Goal: Contribute content: Contribute content

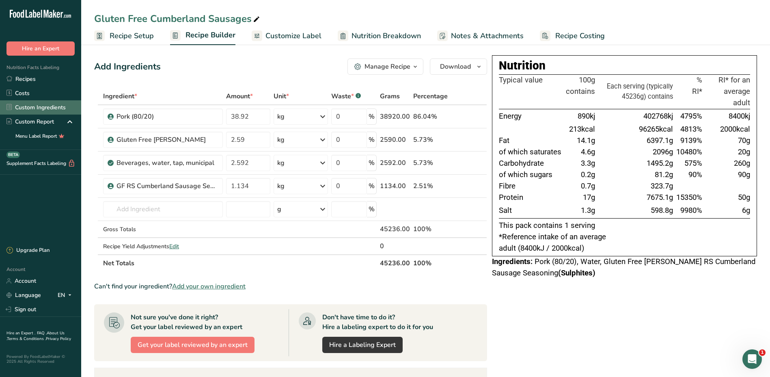
click at [32, 103] on link "Custom Ingredients" at bounding box center [40, 107] width 81 height 14
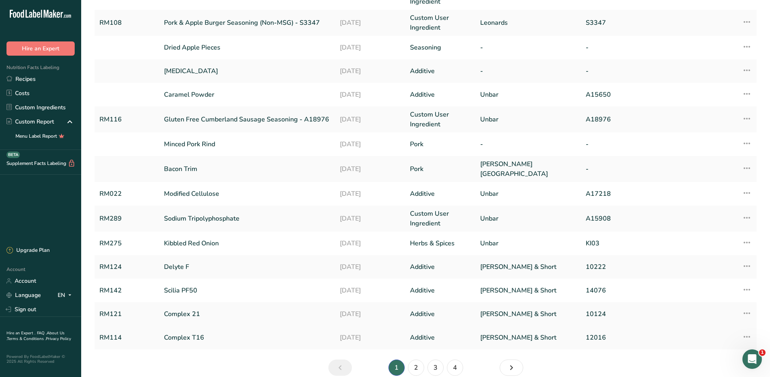
scroll to position [125, 0]
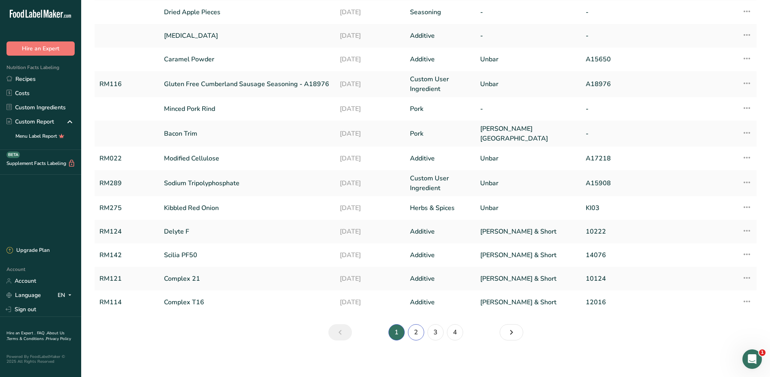
click at [415, 330] on link "2" at bounding box center [416, 332] width 16 height 16
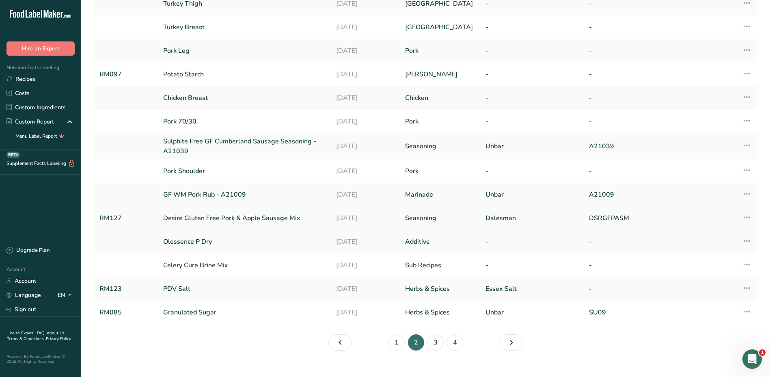
scroll to position [117, 0]
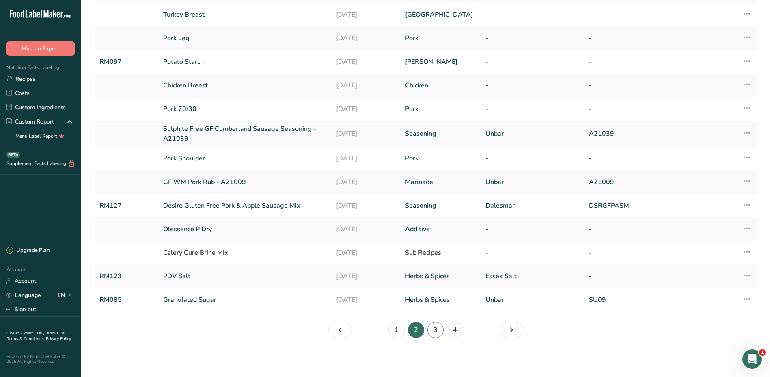
click at [435, 330] on link "3" at bounding box center [435, 329] width 16 height 16
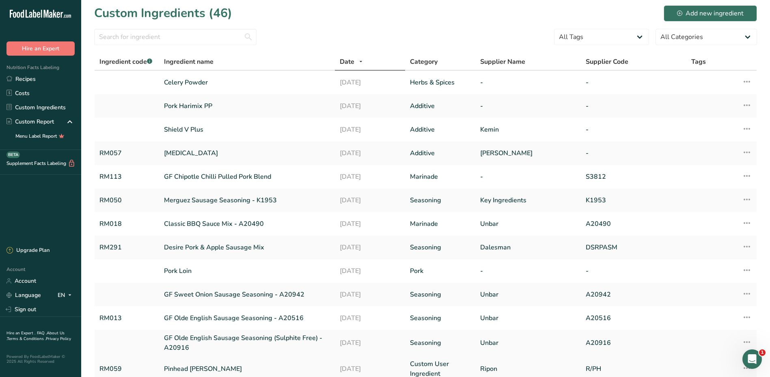
scroll to position [120, 0]
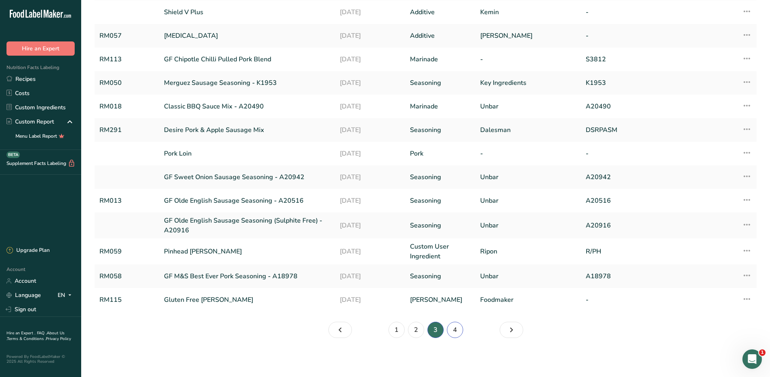
click at [454, 329] on link "4" at bounding box center [455, 329] width 16 height 16
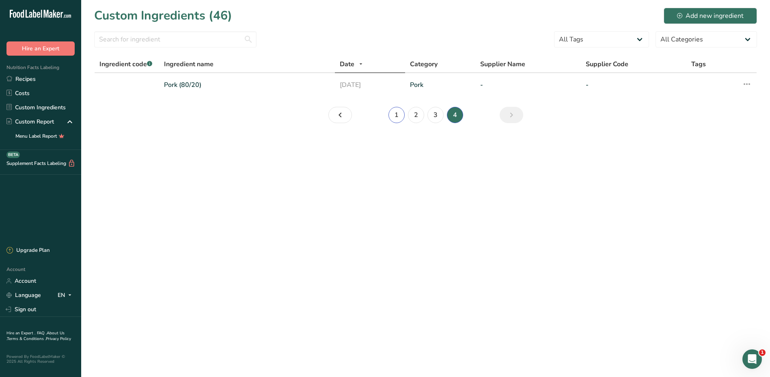
click at [398, 113] on link "1" at bounding box center [396, 115] width 16 height 16
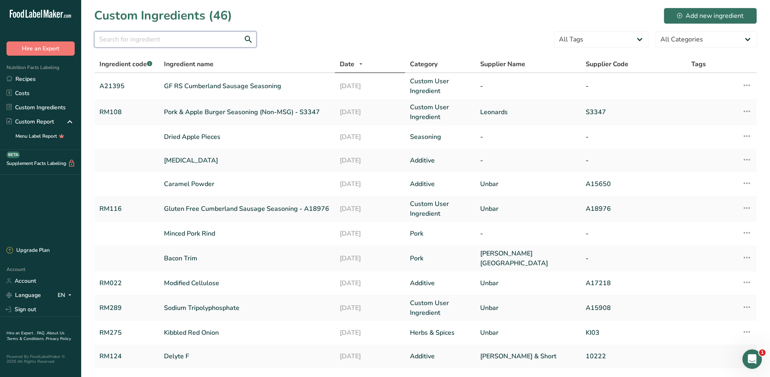
click at [189, 37] on input "text" at bounding box center [175, 39] width 162 height 16
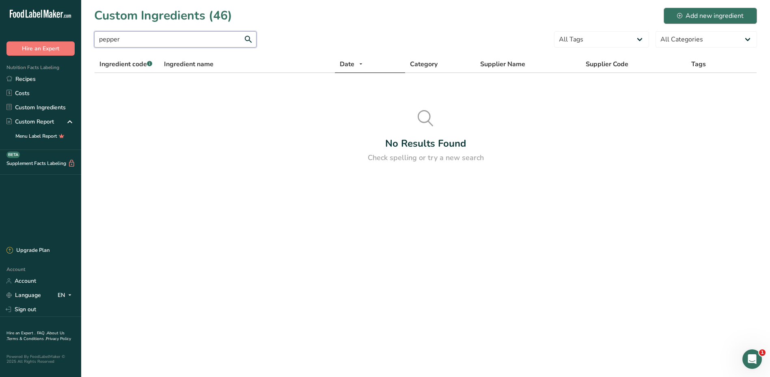
type input "pepper"
click at [703, 15] on div "Add new ingredient" at bounding box center [710, 16] width 67 height 10
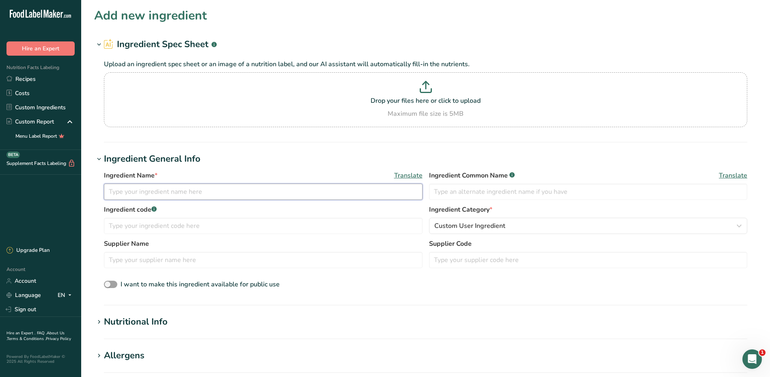
click at [163, 191] on input "text" at bounding box center [263, 191] width 319 height 16
type input "Ground Black Pepper"
click at [170, 226] on input "text" at bounding box center [263, 225] width 319 height 16
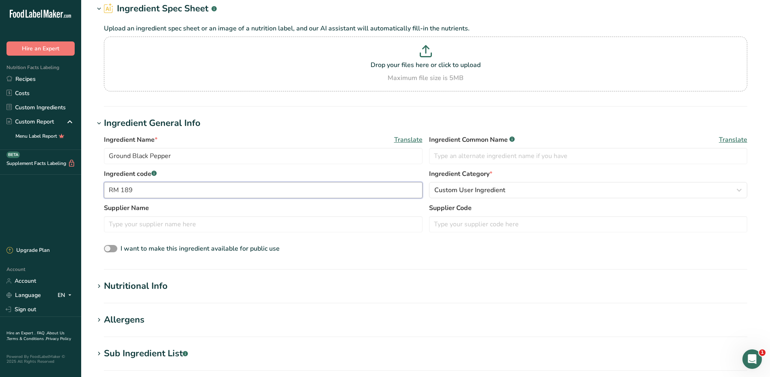
scroll to position [81, 0]
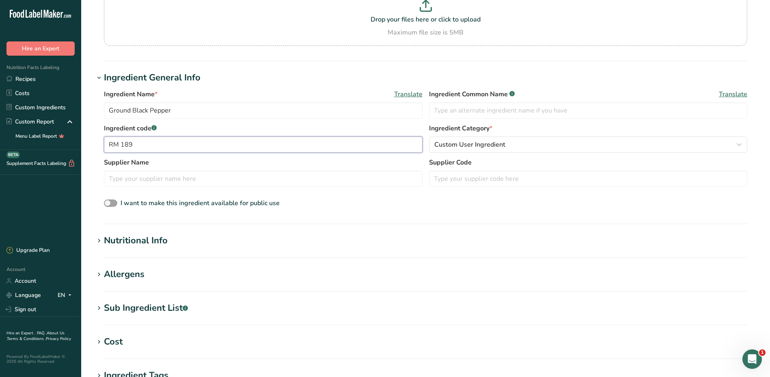
type input "RM 189"
click at [99, 242] on icon at bounding box center [98, 240] width 7 height 11
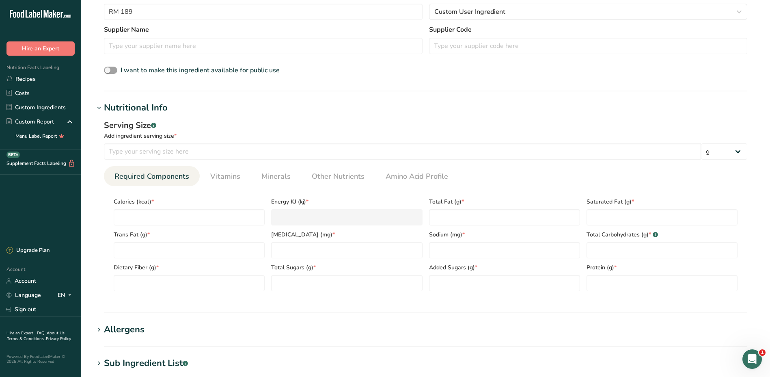
scroll to position [243, 0]
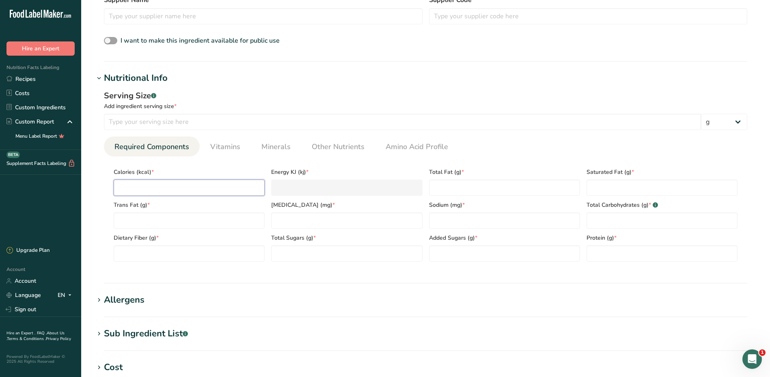
click at [155, 187] on input "number" at bounding box center [189, 187] width 151 height 16
type input "2"
type KJ "8.4"
type input "25"
type KJ "104.6"
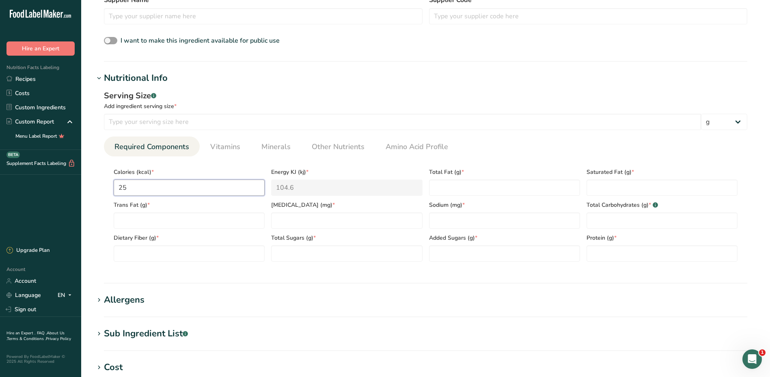
type input "255"
type KJ "1066.9"
type input "255"
click at [198, 223] on Fat "number" at bounding box center [189, 220] width 151 height 16
type Fat "0"
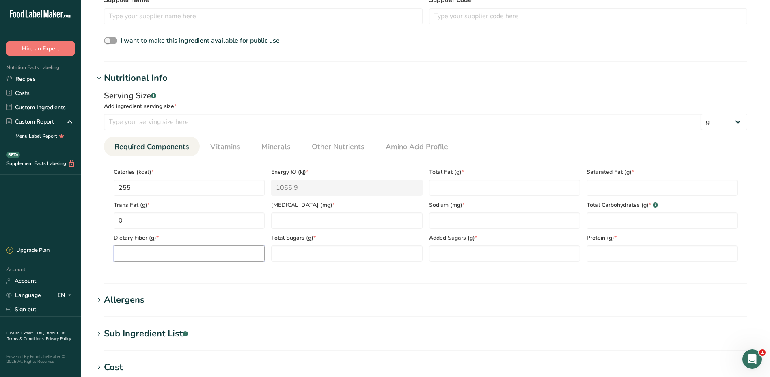
click at [137, 248] on Fiber "number" at bounding box center [189, 253] width 151 height 16
type Fiber "26.5"
click at [301, 219] on input "number" at bounding box center [346, 220] width 151 height 16
type input "0"
click at [321, 252] on Sugars "number" at bounding box center [346, 253] width 151 height 16
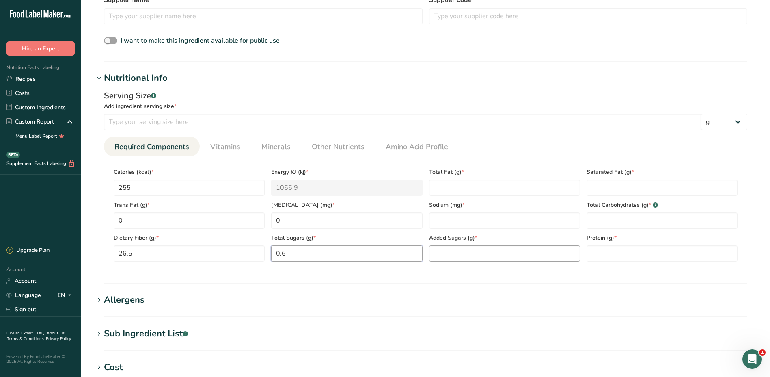
type Sugars "0.6"
click at [504, 249] on Sugars "number" at bounding box center [504, 253] width 151 height 16
type Sugars "0"
click at [482, 187] on Fat "number" at bounding box center [504, 187] width 151 height 16
type Fat "3.3"
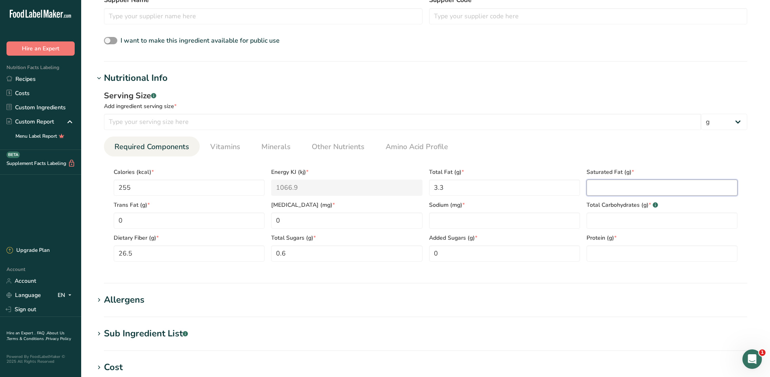
click at [616, 192] on Fat "number" at bounding box center [661, 187] width 151 height 16
type Fat "1"
click at [450, 219] on input "number" at bounding box center [504, 220] width 151 height 16
type input "44"
click at [672, 221] on Carbohydrates "number" at bounding box center [661, 220] width 151 height 16
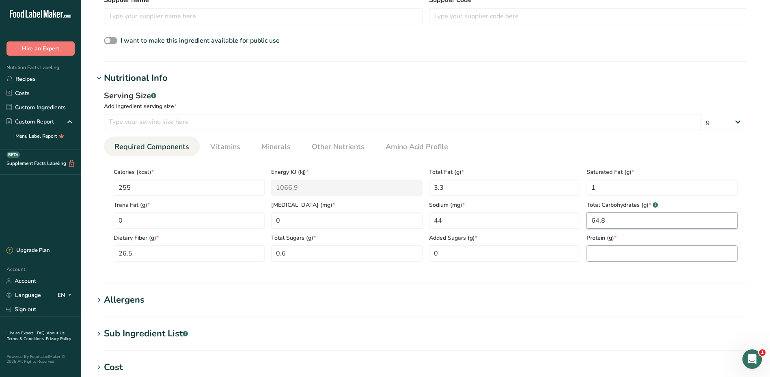
type Carbohydrates "64.8"
click at [642, 249] on input "number" at bounding box center [661, 253] width 151 height 16
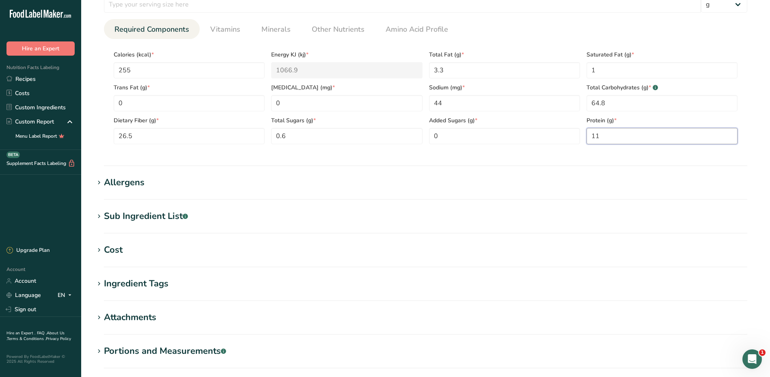
scroll to position [365, 0]
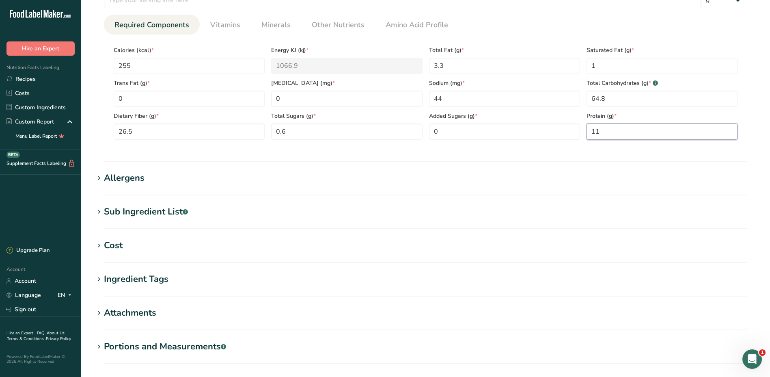
type input "11"
click at [170, 180] on h1 "Allergens" at bounding box center [425, 177] width 663 height 13
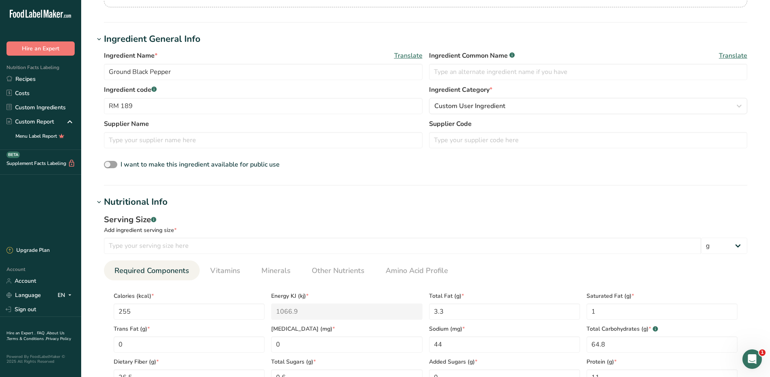
scroll to position [122, 0]
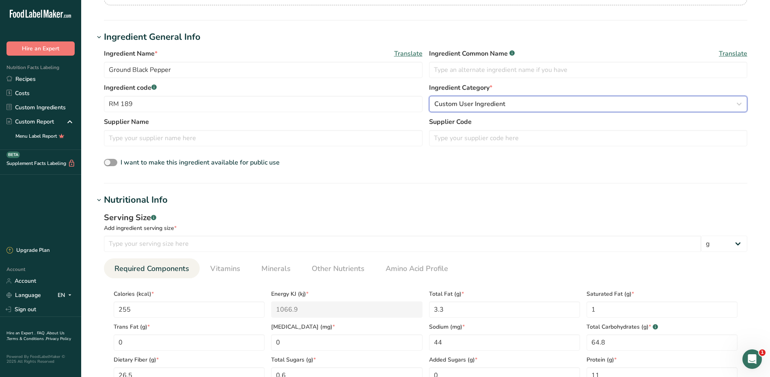
click at [740, 103] on icon "button" at bounding box center [739, 104] width 10 height 15
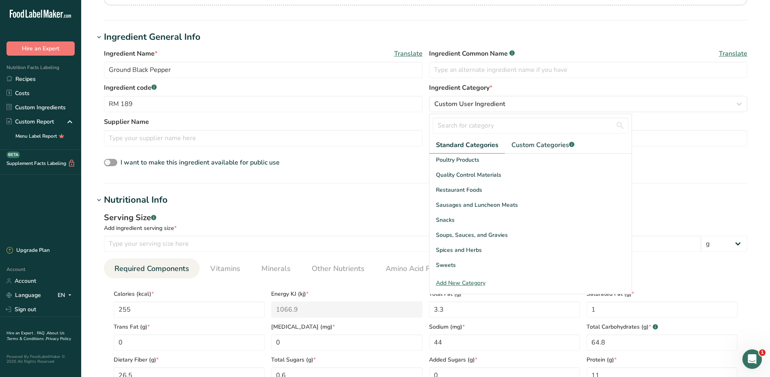
scroll to position [314, 0]
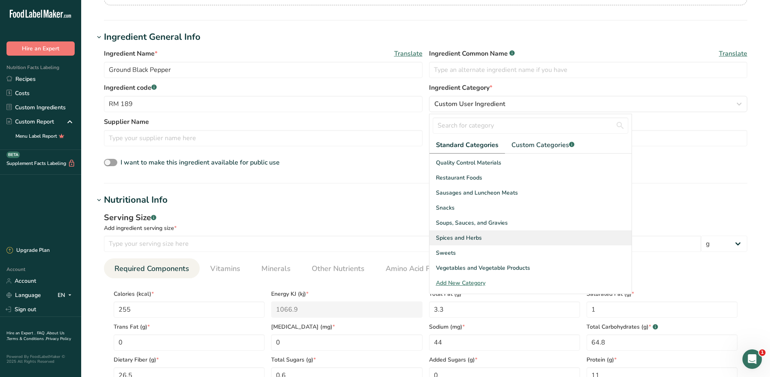
click at [484, 238] on div "Spices and Herbs" at bounding box center [530, 237] width 202 height 15
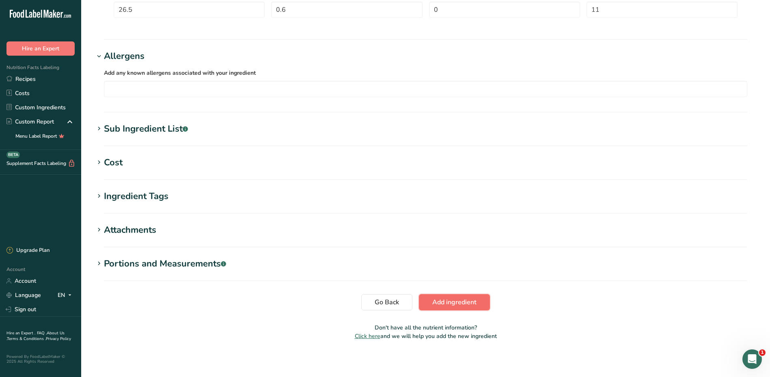
click at [460, 306] on span "Add ingredient" at bounding box center [454, 302] width 44 height 10
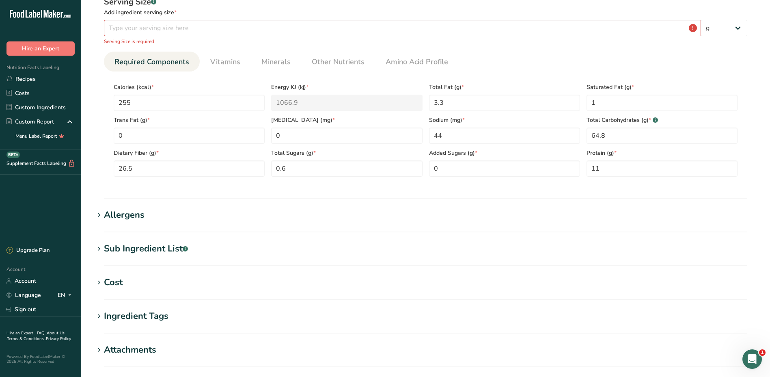
scroll to position [47, 0]
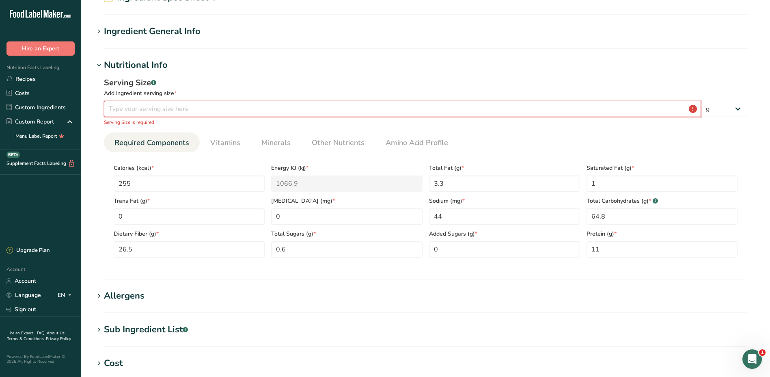
click at [185, 108] on input "number" at bounding box center [402, 109] width 597 height 16
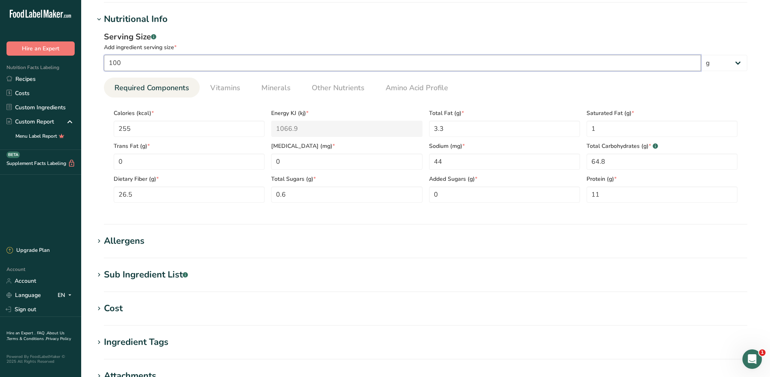
scroll to position [241, 0]
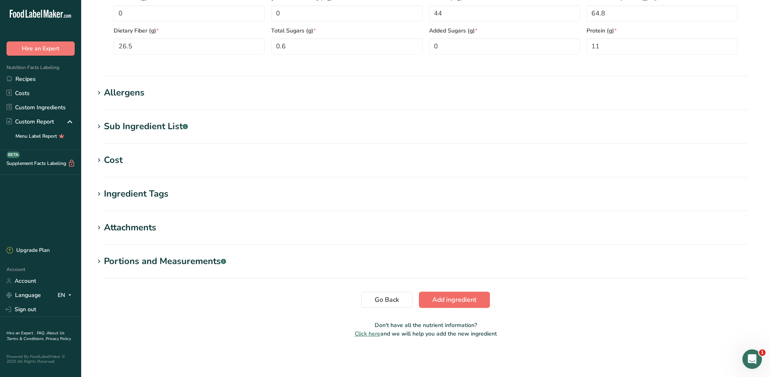
type input "100"
click at [440, 304] on span "Add ingredient" at bounding box center [454, 300] width 44 height 10
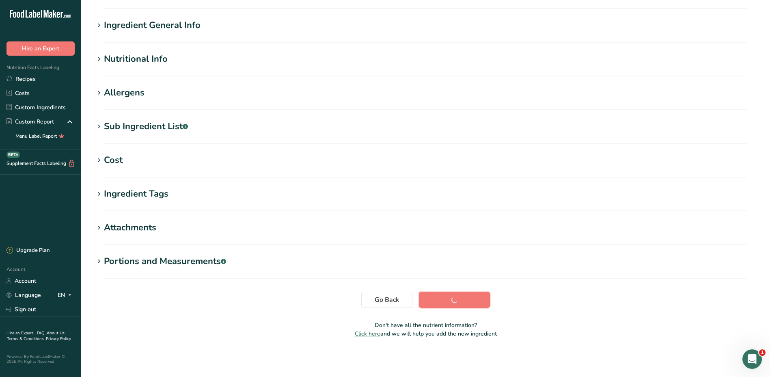
scroll to position [53, 0]
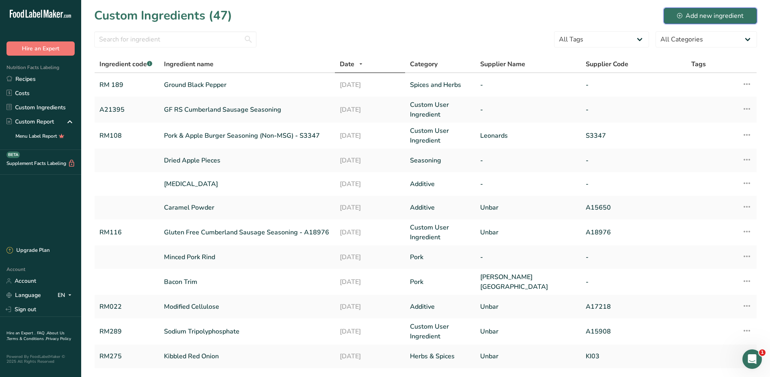
click at [712, 16] on div "Add new ingredient" at bounding box center [710, 16] width 67 height 10
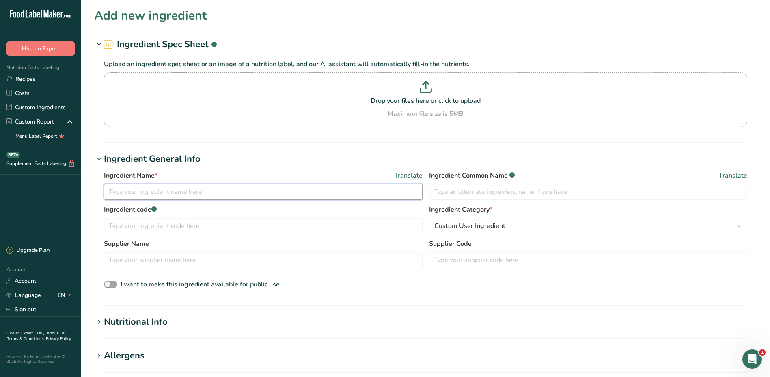
click at [150, 196] on input "text" at bounding box center [263, 191] width 319 height 16
type input "g"
type input "Ground White Pepper"
click at [156, 230] on input "text" at bounding box center [263, 225] width 319 height 16
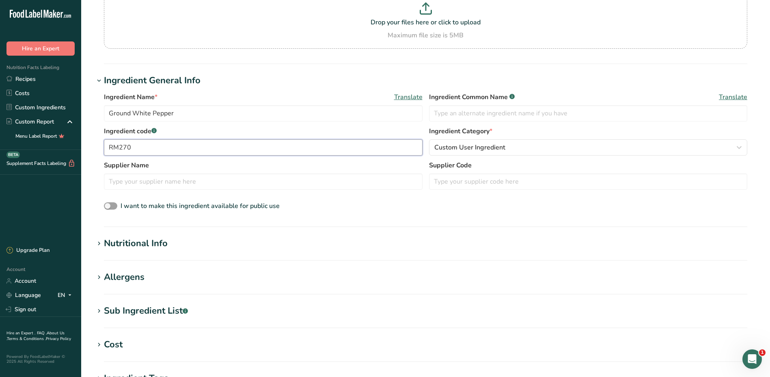
scroll to position [81, 0]
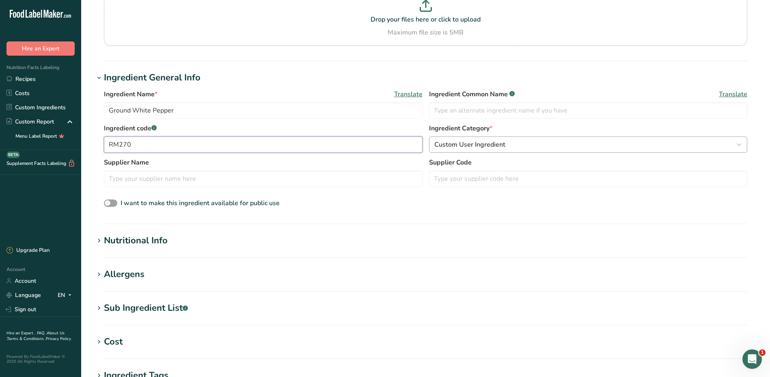
type input "RM270"
click at [739, 146] on icon "button" at bounding box center [739, 144] width 10 height 15
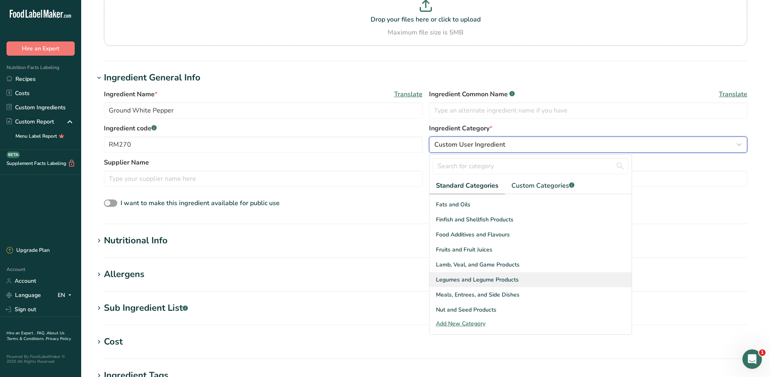
scroll to position [314, 0]
click at [492, 278] on div "Spices and Herbs" at bounding box center [530, 278] width 202 height 15
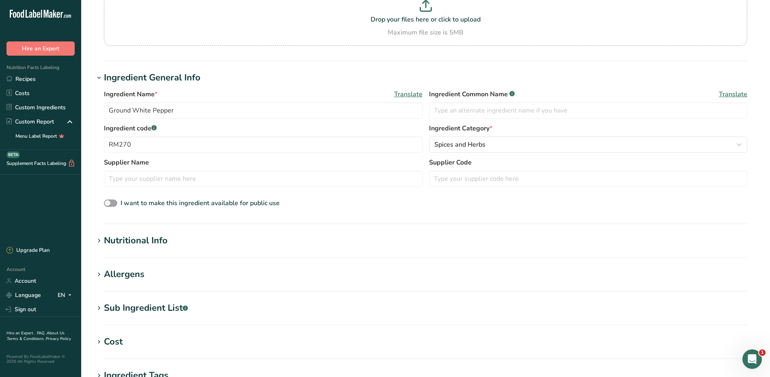
click at [99, 243] on icon at bounding box center [98, 240] width 7 height 11
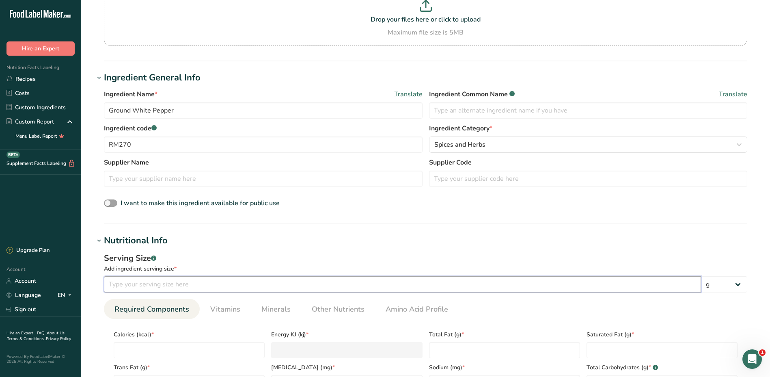
click at [170, 285] on input "number" at bounding box center [402, 284] width 597 height 16
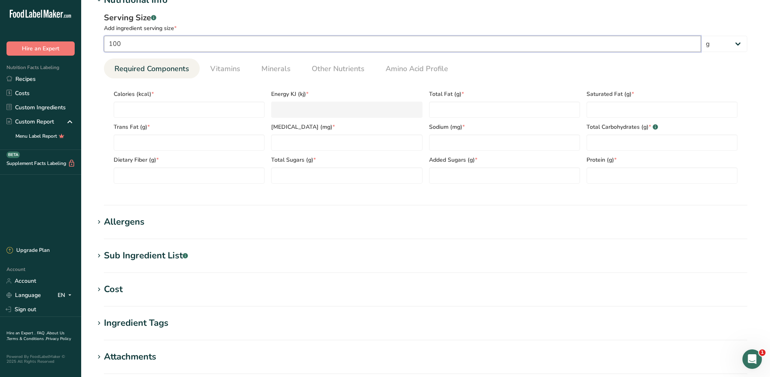
scroll to position [325, 0]
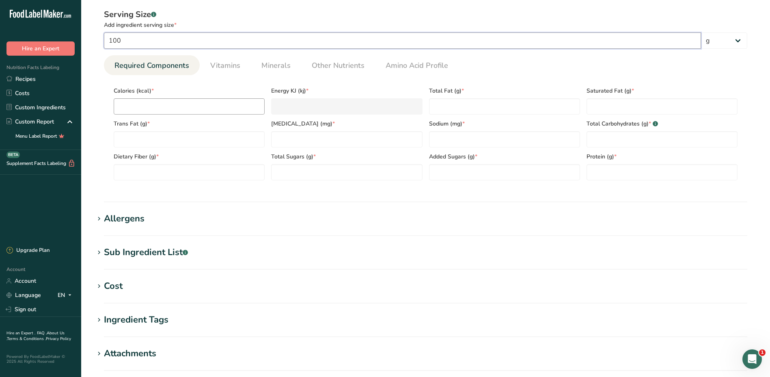
type input "100"
click at [152, 106] on input "number" at bounding box center [189, 106] width 151 height 16
type input "2"
type KJ "8.4"
type input "29"
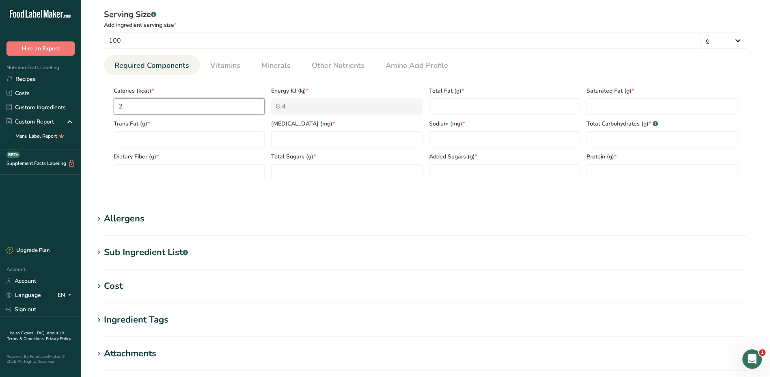
type KJ "121.3"
type input "296"
type KJ "1238.5"
type input "296"
click at [181, 138] on Fat "number" at bounding box center [189, 139] width 151 height 16
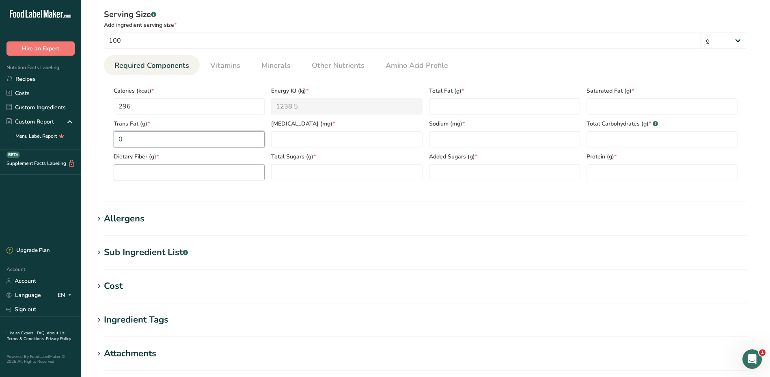
type Fat "0"
click at [185, 171] on Fiber "number" at bounding box center [189, 172] width 151 height 16
type Fiber "26.2"
click at [342, 132] on input "number" at bounding box center [346, 139] width 151 height 16
type input "0"
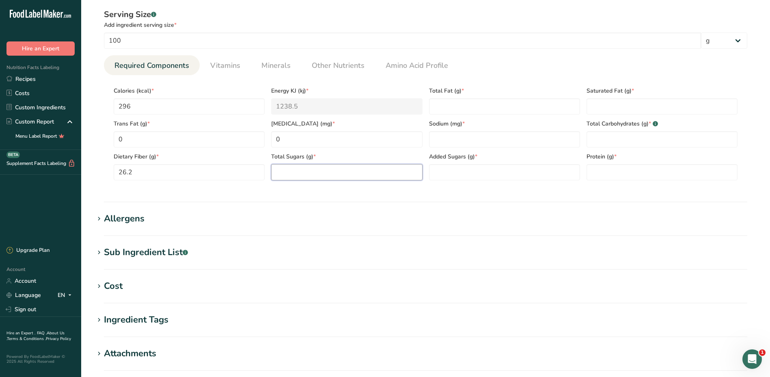
click at [323, 170] on Sugars "number" at bounding box center [346, 172] width 151 height 16
type Sugars "0"
click at [474, 109] on Fat "number" at bounding box center [504, 106] width 151 height 16
type Fat "2.12"
click at [454, 138] on input "number" at bounding box center [504, 139] width 151 height 16
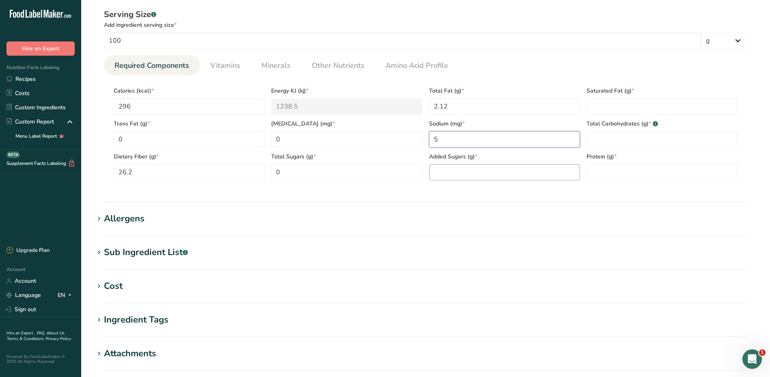
type input "5"
click at [462, 177] on Sugars "number" at bounding box center [504, 172] width 151 height 16
type Sugars "0"
click at [626, 103] on Fat "number" at bounding box center [661, 106] width 151 height 16
type Fat "0.63"
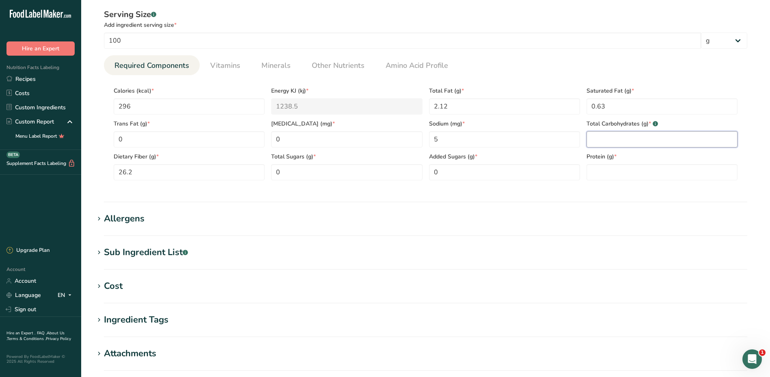
click at [619, 137] on Carbohydrates "number" at bounding box center [661, 139] width 151 height 16
type Carbohydrates "68.61"
click at [609, 177] on input "number" at bounding box center [661, 172] width 151 height 16
type input "10.4"
click at [237, 218] on h1 "Allergens" at bounding box center [425, 218] width 663 height 13
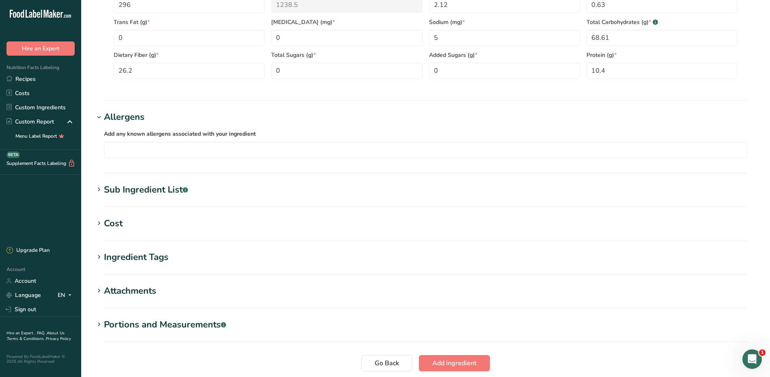
scroll to position [489, 0]
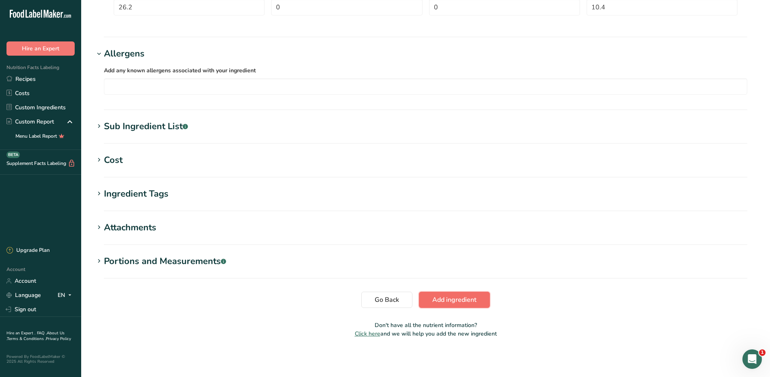
click at [460, 299] on span "Add ingredient" at bounding box center [454, 300] width 44 height 10
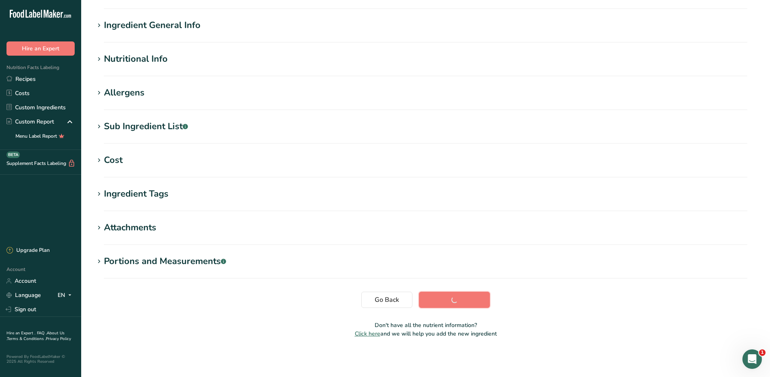
scroll to position [53, 0]
